Goal: Transaction & Acquisition: Purchase product/service

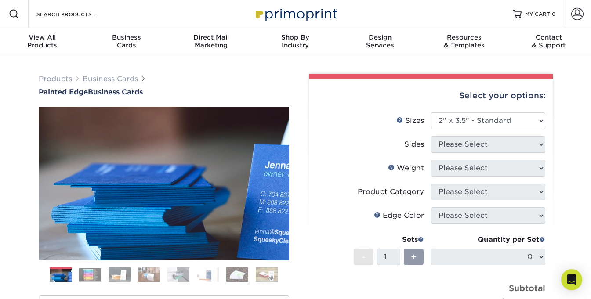
select select "2.00x3.50"
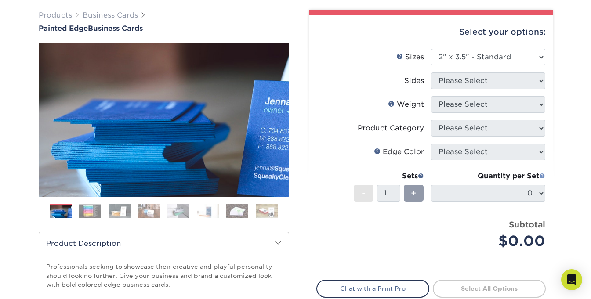
scroll to position [88, 0]
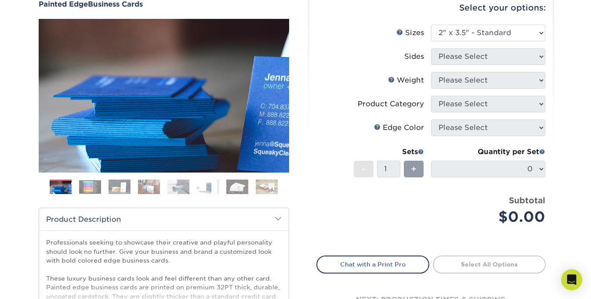
click at [548, 56] on div "Select your options: Sizes Help Sizes Please Select 2" x 3.5" - Standard 2.125"…" at bounding box center [430, 162] width 243 height 342
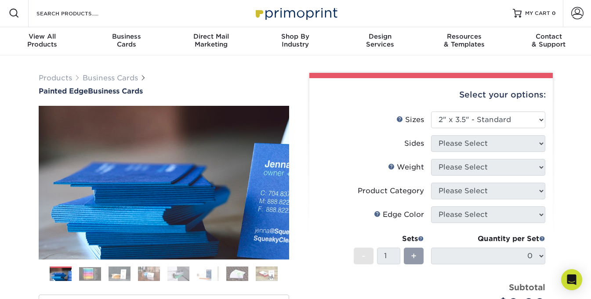
scroll to position [0, 0]
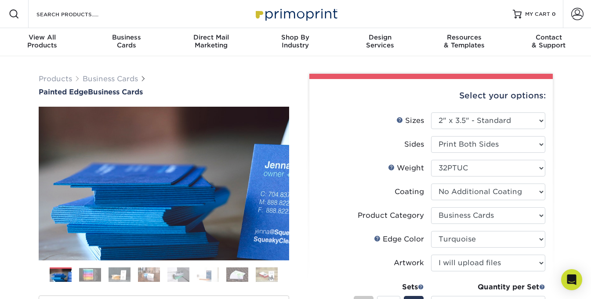
select select "2.00x3.50"
select select "3b5148f1-0588-4f88-a218-97bcfdce65c1"
select select "77aecbce-1046-4928-950d-058756e5d349"
select select "upload"
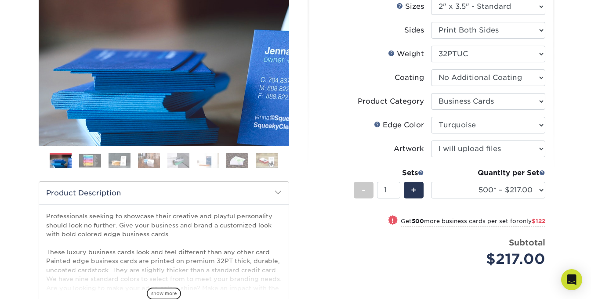
scroll to position [117, 0]
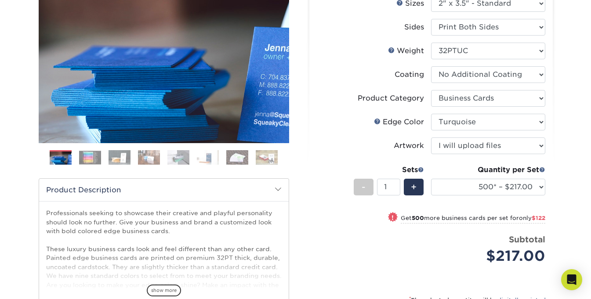
click at [569, 177] on div "Products Business Cards Painted Edge Business Cards Previous Next" at bounding box center [295, 177] width 591 height 476
click at [525, 183] on select "250* – $168.00 500* – $217.00 1000* – $339.00" at bounding box center [488, 187] width 114 height 17
click at [577, 180] on div "Products Business Cards Painted Edge Business Cards Previous Next" at bounding box center [295, 177] width 591 height 476
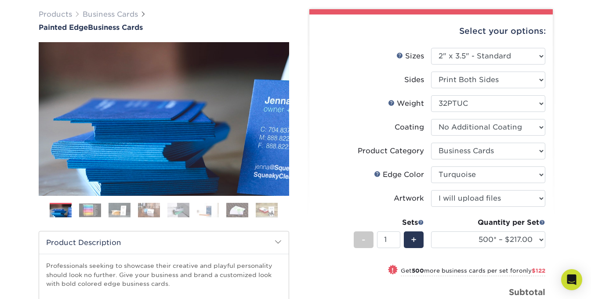
scroll to position [58, 0]
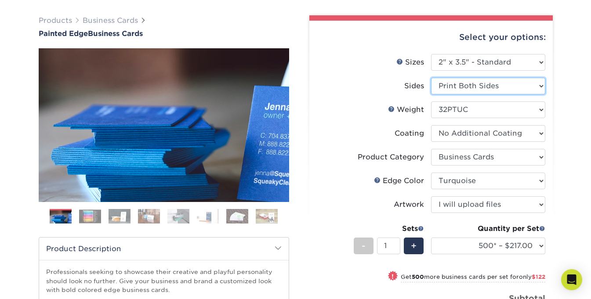
click at [480, 84] on select "Please Select Print Both Sides Print Front Only" at bounding box center [488, 86] width 114 height 17
click at [376, 80] on label "Sides" at bounding box center [374, 86] width 114 height 17
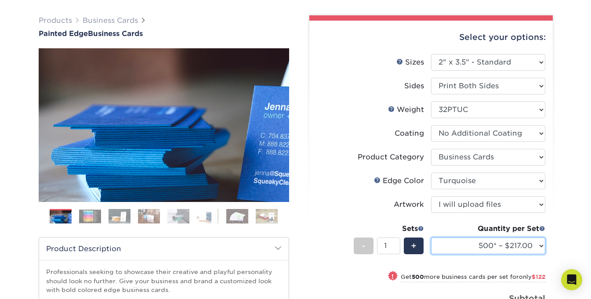
click at [455, 250] on select "250* – $168.00 500* – $217.00 1000* – $339.00" at bounding box center [488, 246] width 114 height 17
select select "250* – $168.00"
click at [431, 238] on select "250* – $168.00 500* – $217.00 1000* – $339.00" at bounding box center [488, 246] width 114 height 17
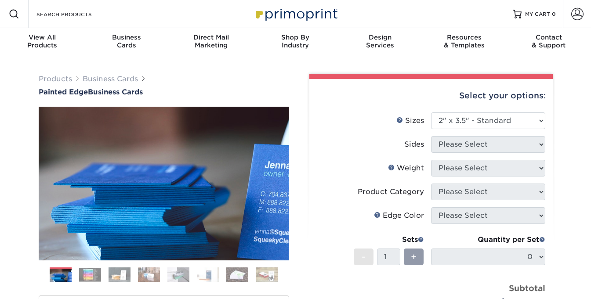
select select "2.00x3.50"
